Goal: Information Seeking & Learning: Learn about a topic

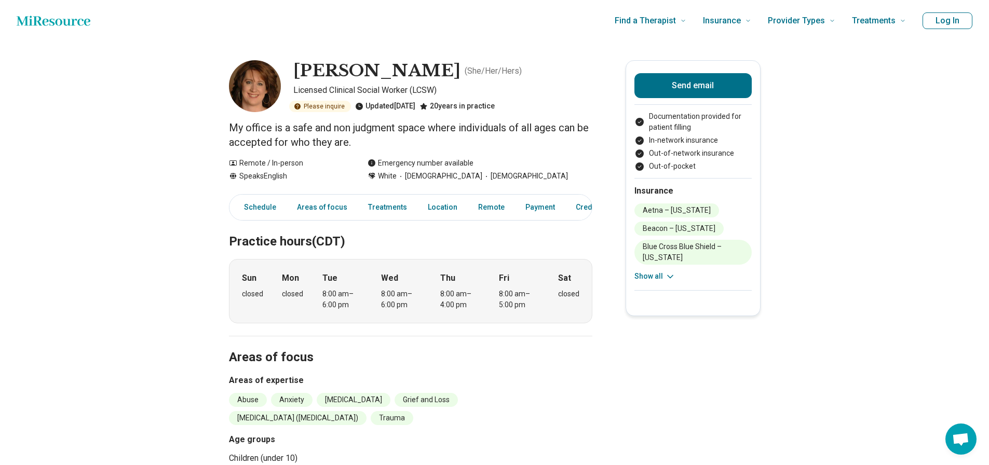
click at [656, 272] on button "Show all" at bounding box center [654, 276] width 41 height 11
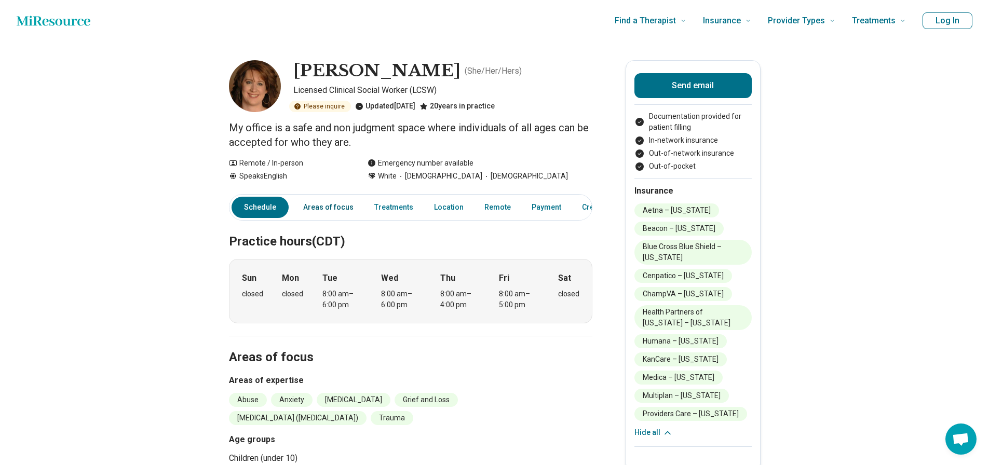
click at [325, 205] on link "Areas of focus" at bounding box center [328, 207] width 63 height 21
drag, startPoint x: 441, startPoint y: 177, endPoint x: 408, endPoint y: 175, distance: 33.8
click at [408, 175] on span "[DEMOGRAPHIC_DATA]" at bounding box center [440, 176] width 86 height 11
click at [394, 207] on link "Treatments" at bounding box center [393, 207] width 51 height 21
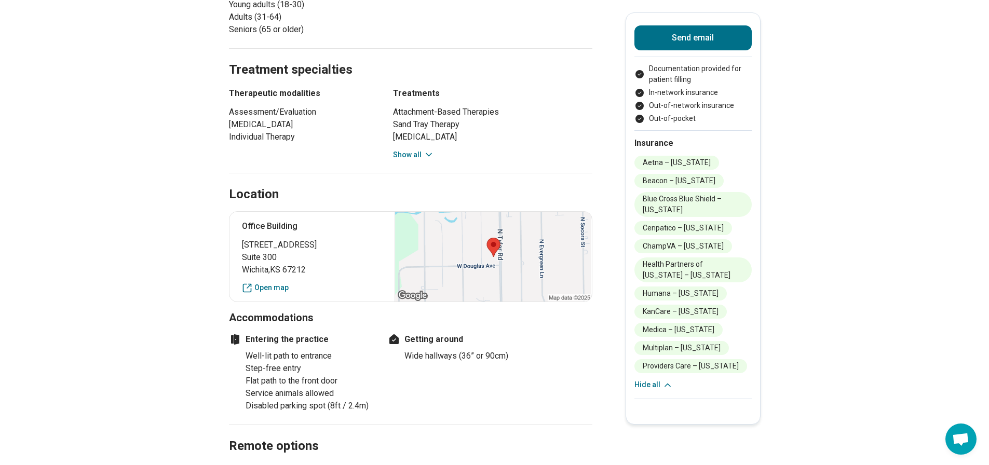
scroll to position [527, 0]
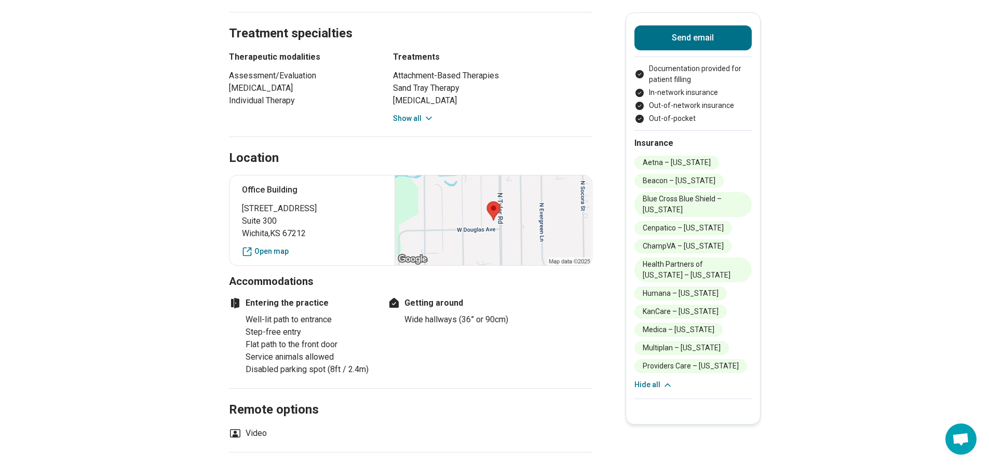
click at [414, 107] on div "Attachment-Based Therapies Sand Tray Therapy [MEDICAL_DATA] [MEDICAL_DATA] [MED…" at bounding box center [492, 97] width 199 height 55
click at [411, 112] on div "Attachment-Based Therapies Sand Tray Therapy [MEDICAL_DATA] [MEDICAL_DATA] [MED…" at bounding box center [492, 97] width 199 height 55
click at [409, 117] on button "Show all" at bounding box center [413, 118] width 41 height 11
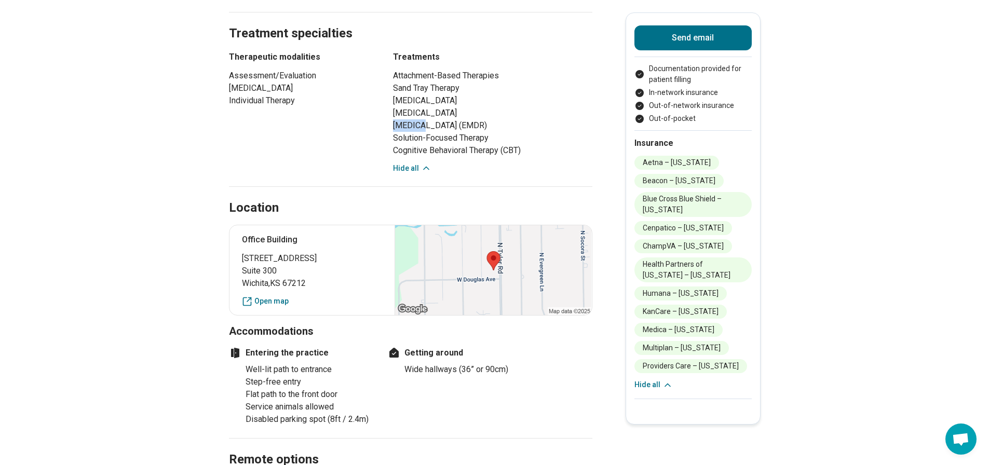
drag, startPoint x: 426, startPoint y: 131, endPoint x: 397, endPoint y: 127, distance: 29.4
click at [397, 127] on li "[MEDICAL_DATA] (EMDR)" at bounding box center [492, 125] width 199 height 12
drag, startPoint x: 428, startPoint y: 138, endPoint x: 396, endPoint y: 127, distance: 34.0
click at [396, 127] on div "Therapeutic modalities Assessment/Evaluation [MEDICAL_DATA] Individual Therapy …" at bounding box center [410, 112] width 363 height 123
click at [565, 74] on li "Attachment-Based Therapies" at bounding box center [492, 76] width 199 height 12
